Goal: Navigation & Orientation: Find specific page/section

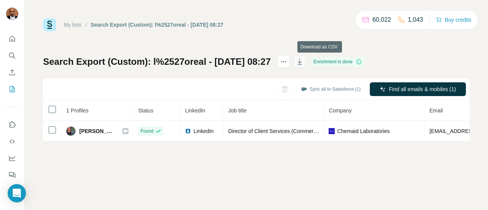
click at [304, 61] on icon "button" at bounding box center [300, 62] width 8 height 8
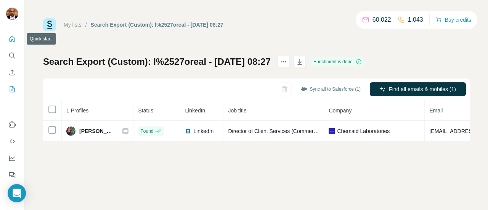
click at [11, 32] on button "Quick start" at bounding box center [12, 39] width 12 height 14
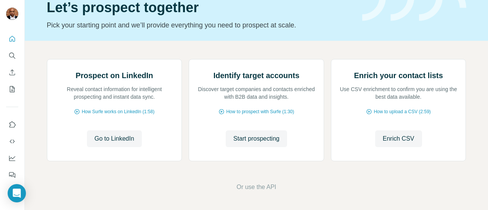
scroll to position [68, 0]
click at [10, 94] on button "My lists" at bounding box center [12, 89] width 12 height 14
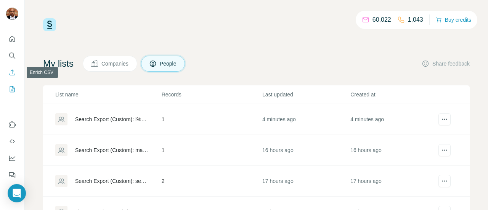
click at [13, 72] on icon "Enrich CSV" at bounding box center [12, 73] width 8 height 8
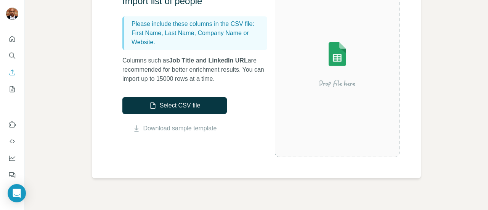
scroll to position [109, 0]
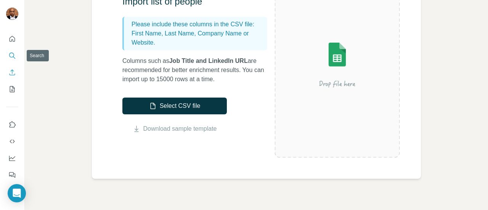
click at [12, 55] on icon "Search" at bounding box center [12, 56] width 8 height 8
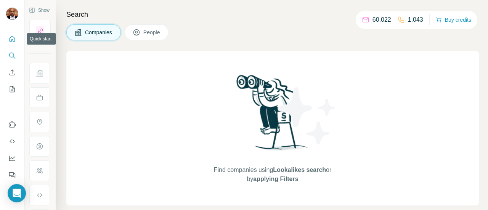
click at [17, 39] on button "Quick start" at bounding box center [12, 39] width 12 height 14
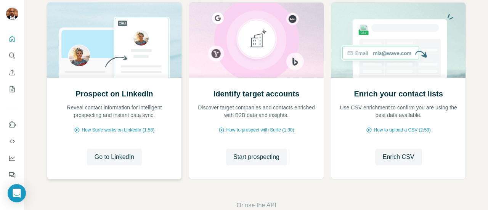
scroll to position [84, 0]
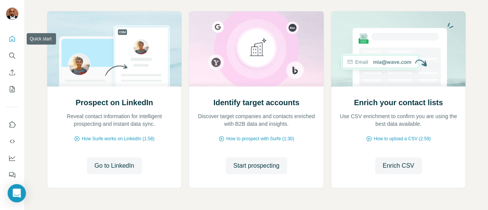
click at [14, 42] on icon "Quick start" at bounding box center [13, 39] width 6 height 6
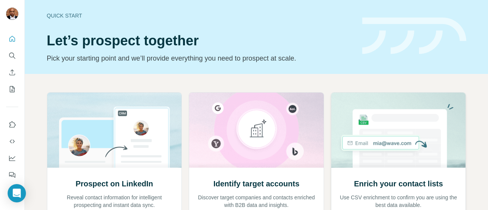
scroll to position [0, 0]
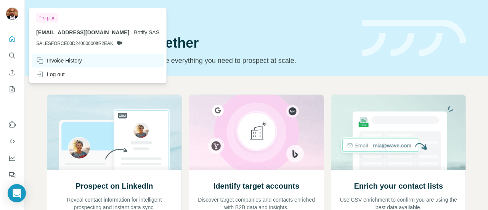
click at [68, 58] on div "Invoice History" at bounding box center [59, 61] width 46 height 8
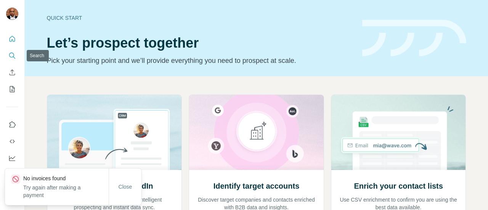
click at [14, 53] on icon "Search" at bounding box center [12, 56] width 8 height 8
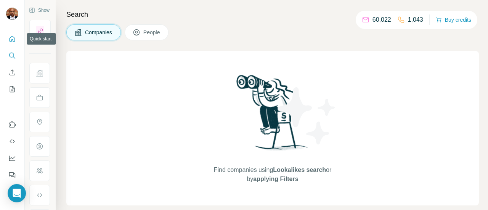
click at [14, 40] on icon "Quick start" at bounding box center [12, 39] width 8 height 8
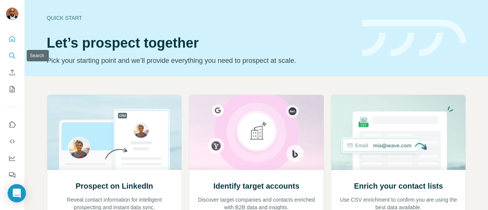
click at [15, 59] on button "Search" at bounding box center [12, 56] width 12 height 14
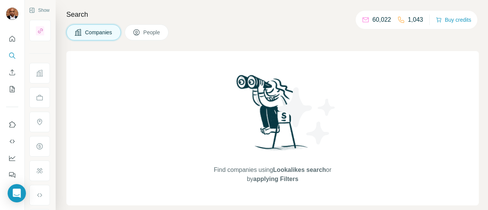
click at [146, 30] on span "People" at bounding box center [152, 33] width 18 height 8
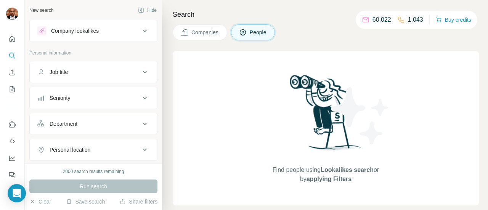
click at [200, 6] on div "Search Companies People Find people using Lookalikes search or by applying Filt…" at bounding box center [325, 105] width 326 height 210
click at [166, 47] on div "Search Companies People Find people using Lookalikes search or by applying Filt…" at bounding box center [325, 105] width 326 height 210
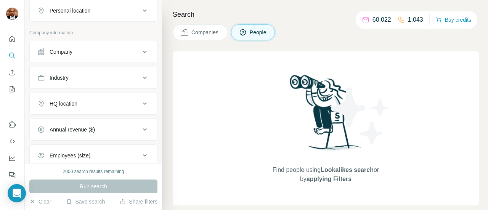
scroll to position [212, 0]
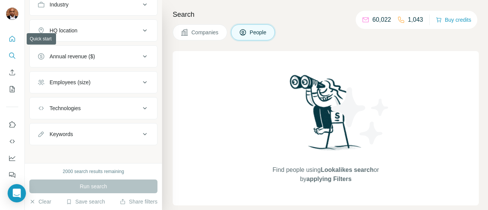
click at [11, 37] on icon "Quick start" at bounding box center [12, 39] width 8 height 8
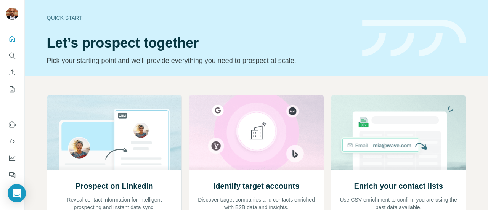
scroll to position [111, 0]
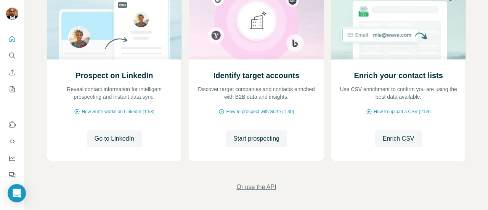
click at [247, 187] on span "Or use the API" at bounding box center [256, 187] width 40 height 9
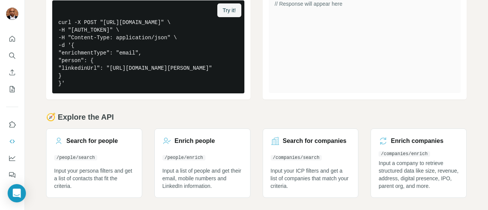
scroll to position [218, 0]
click at [13, 39] on icon "Quick start" at bounding box center [12, 39] width 8 height 8
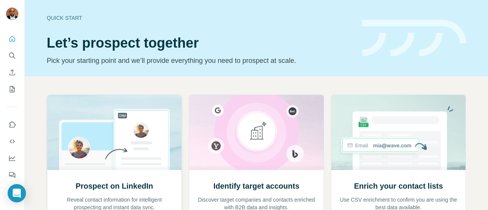
scroll to position [111, 0]
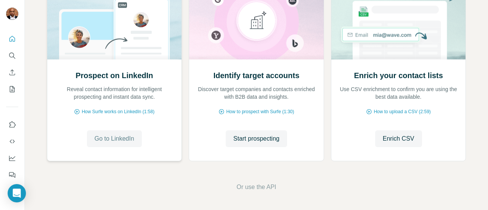
click at [117, 142] on span "Go to LinkedIn" at bounding box center [115, 138] width 40 height 9
